Goal: Navigation & Orientation: Find specific page/section

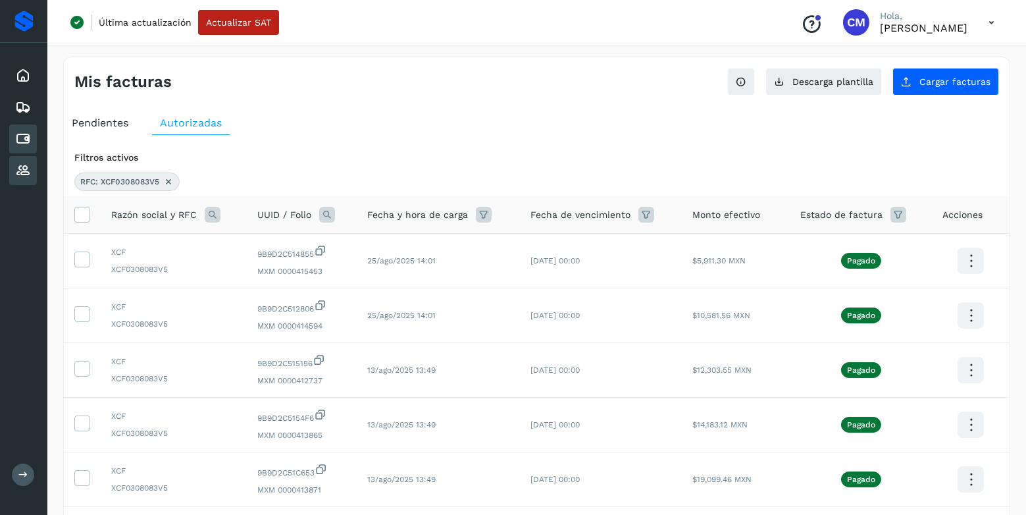
click at [28, 170] on icon at bounding box center [23, 171] width 16 height 16
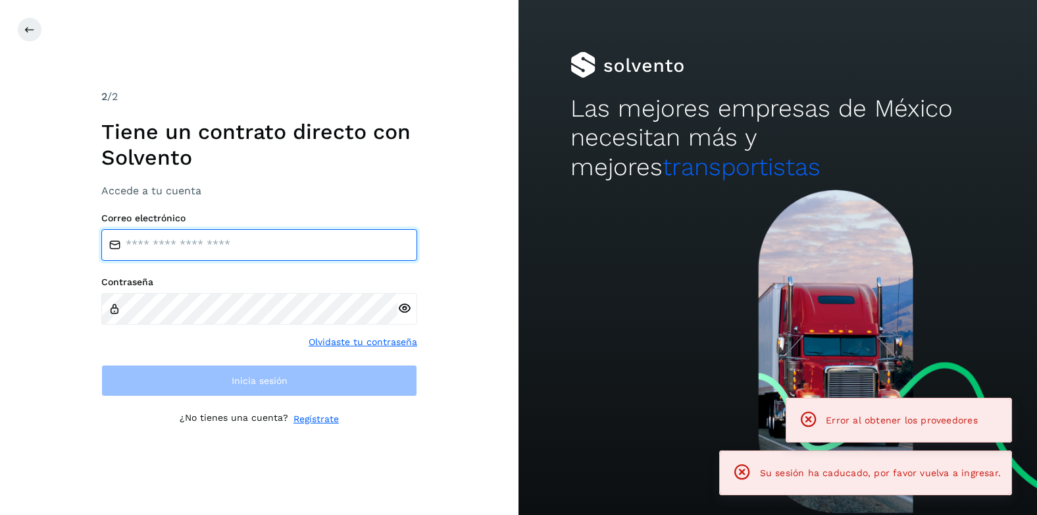
type input "**********"
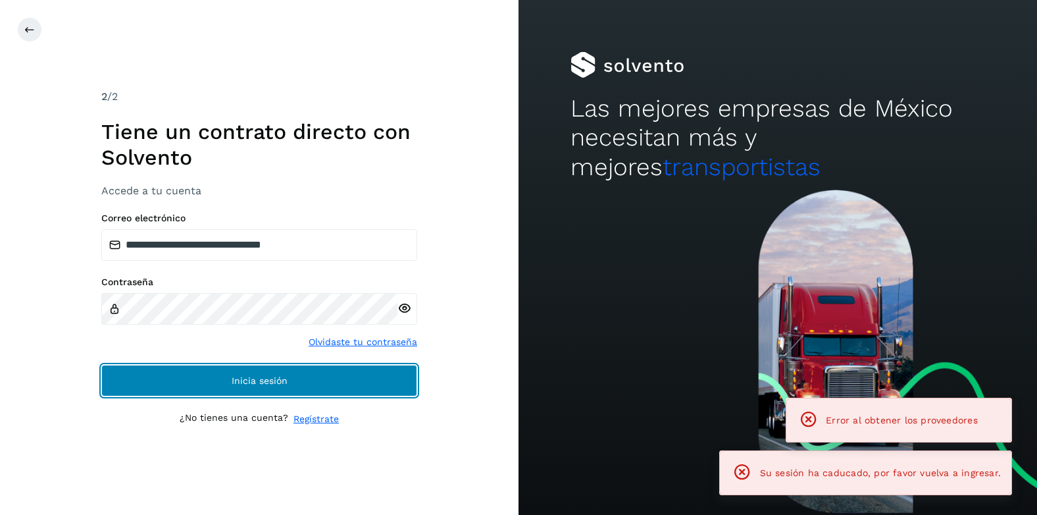
click at [269, 378] on span "Inicia sesión" at bounding box center [260, 380] width 56 height 9
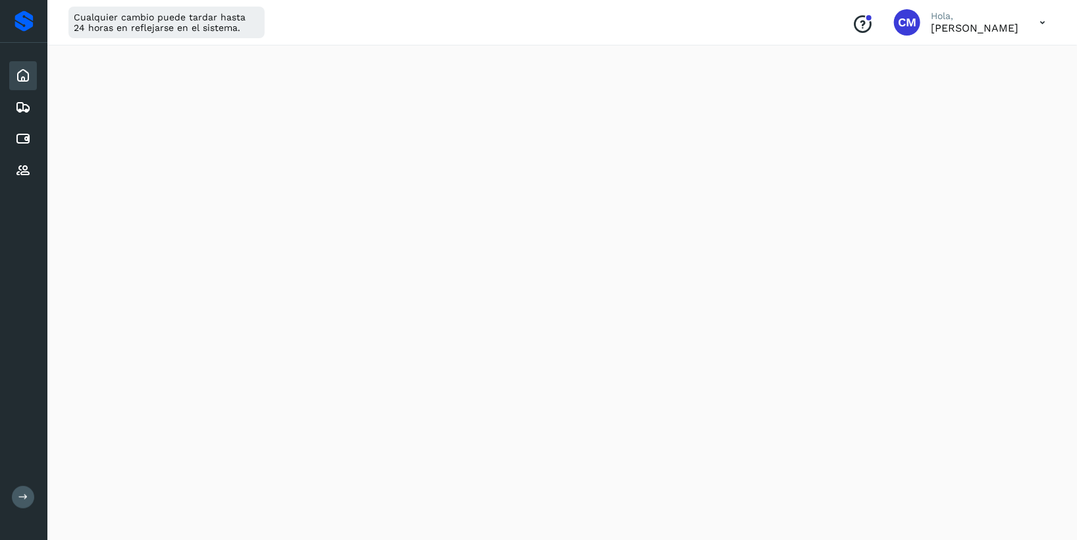
scroll to position [679, 0]
